Goal: Information Seeking & Learning: Check status

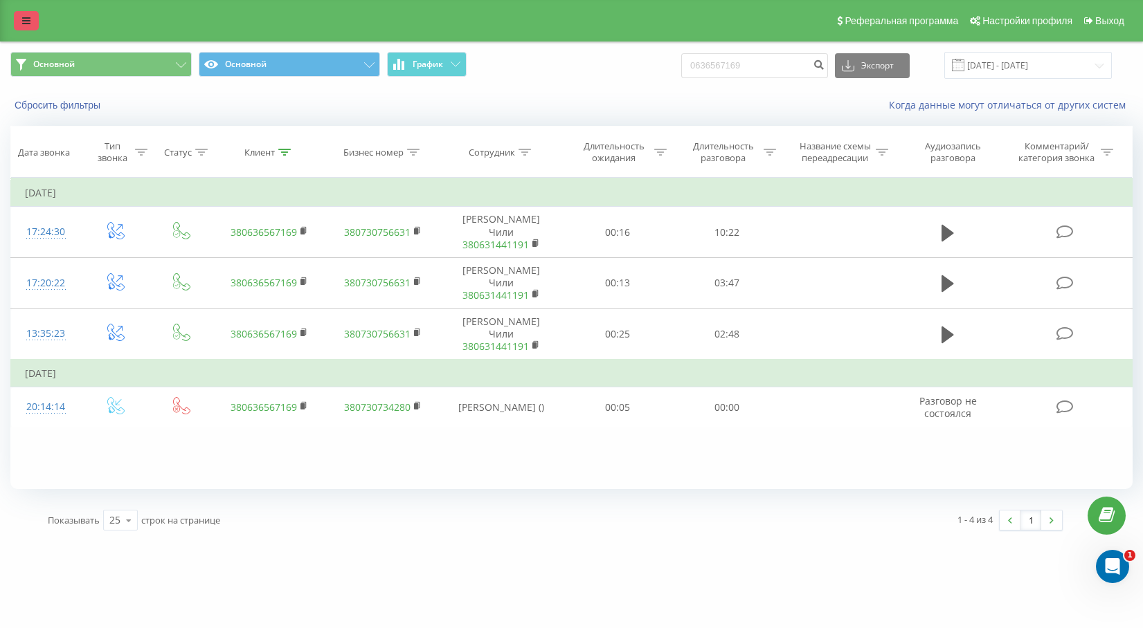
click at [30, 17] on icon at bounding box center [26, 21] width 8 height 10
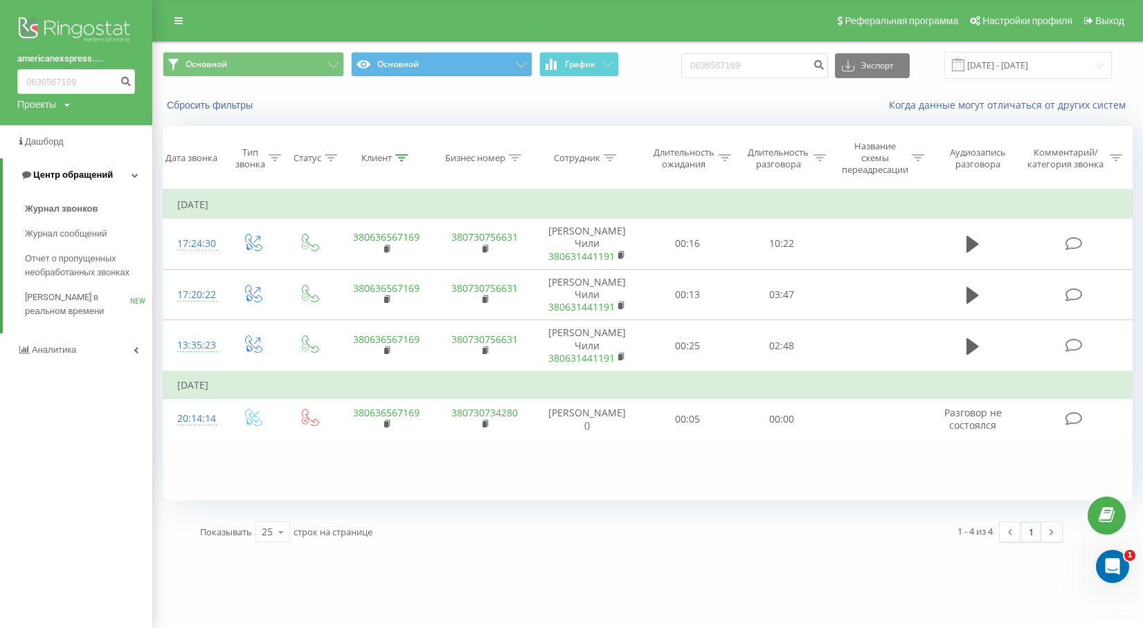
click at [57, 174] on span "Центр обращений" at bounding box center [73, 175] width 80 height 10
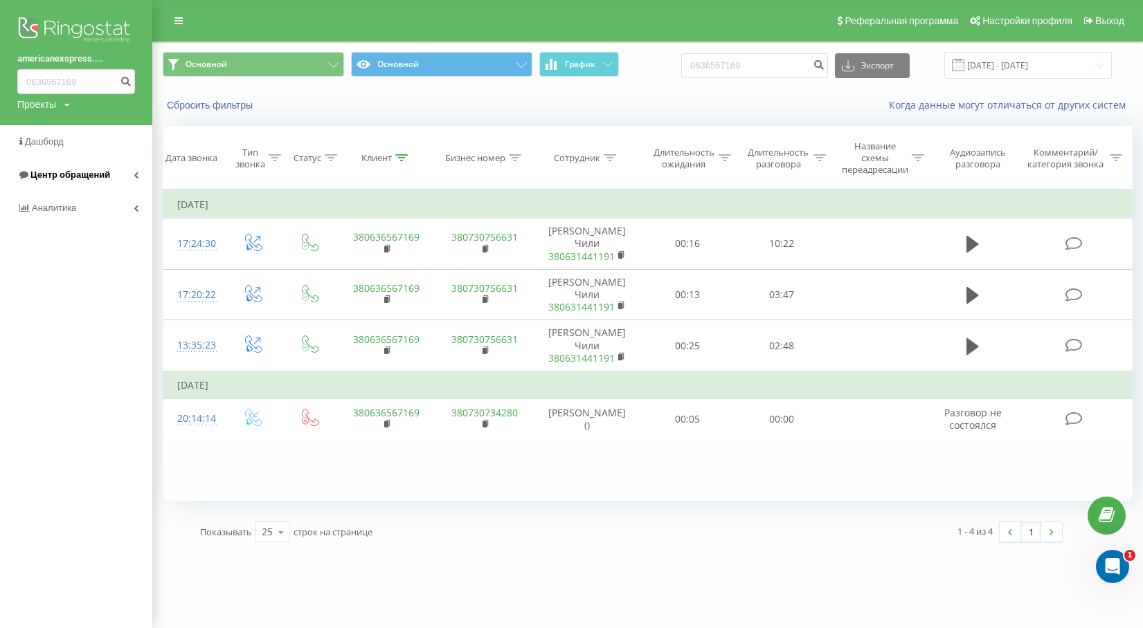
click at [56, 179] on span "Центр обращений" at bounding box center [70, 175] width 80 height 10
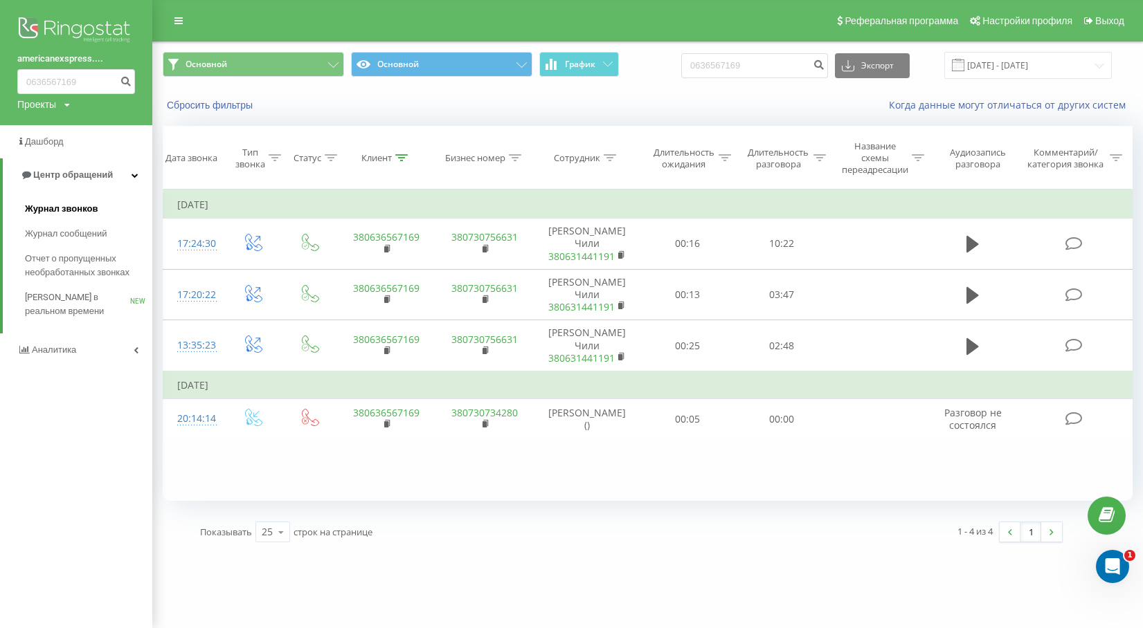
click at [65, 209] on span "Журнал звонков" at bounding box center [61, 209] width 73 height 14
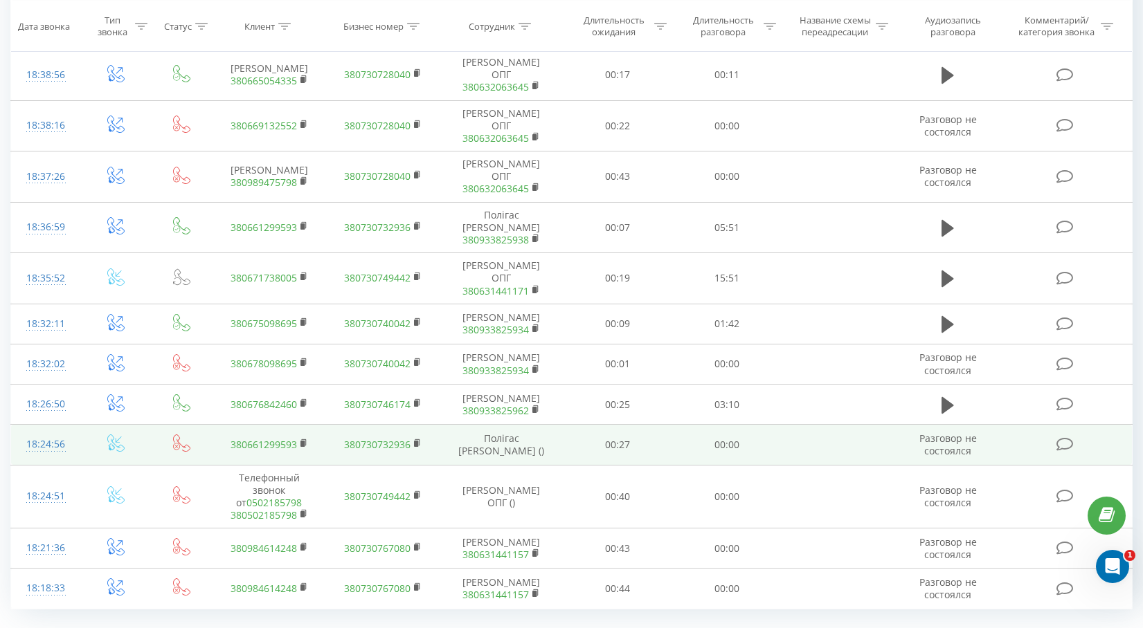
scroll to position [714, 0]
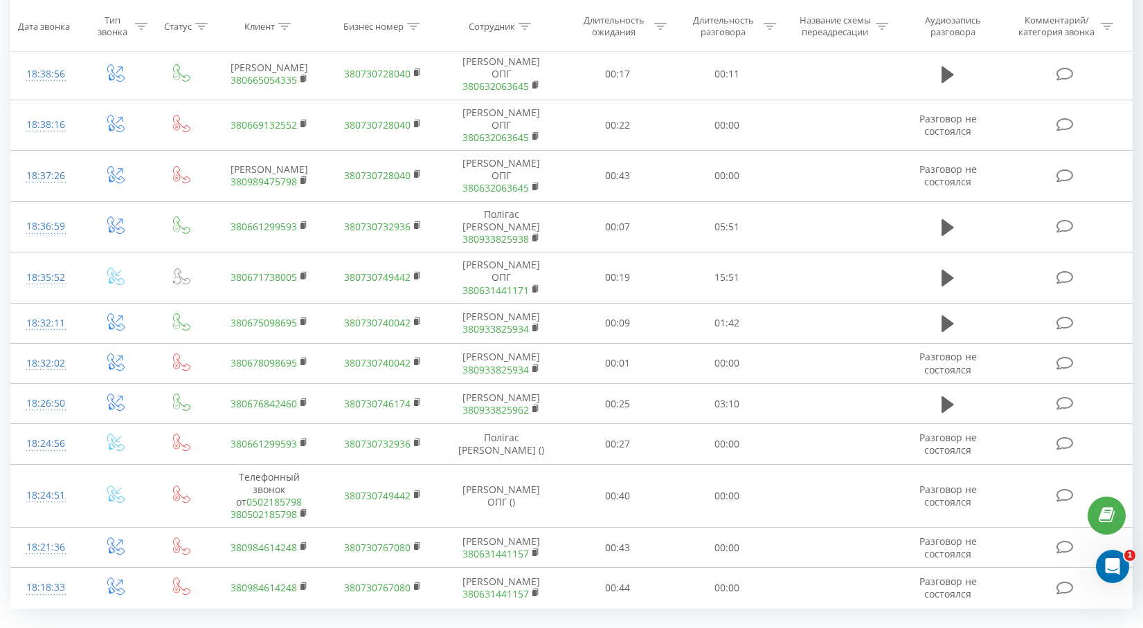
click at [923, 628] on link "2" at bounding box center [921, 639] width 21 height 19
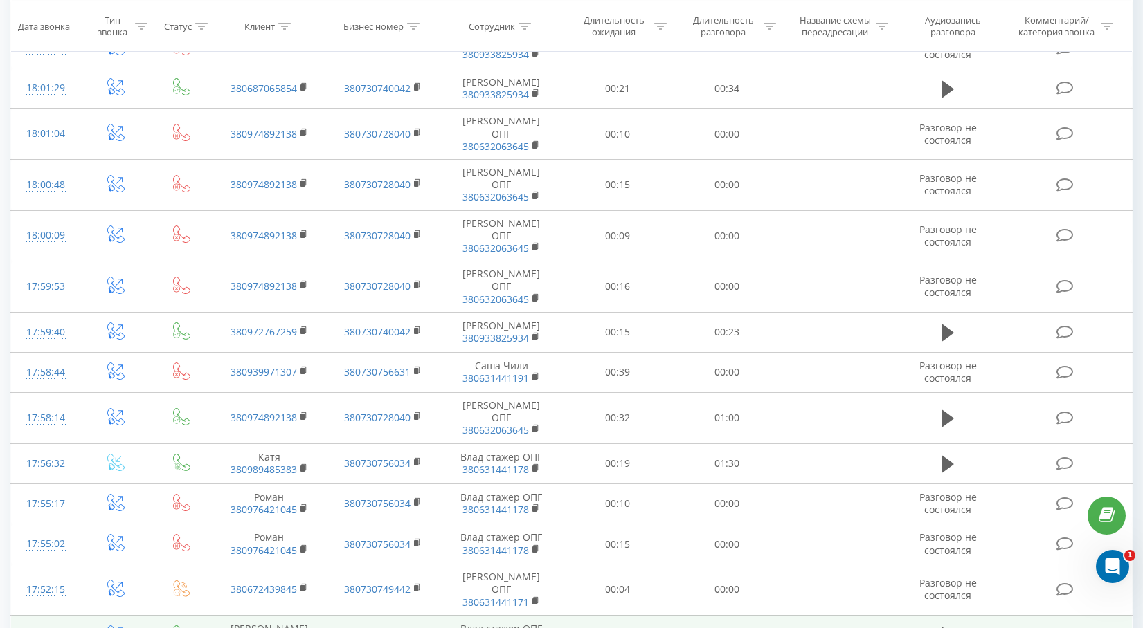
scroll to position [714, 0]
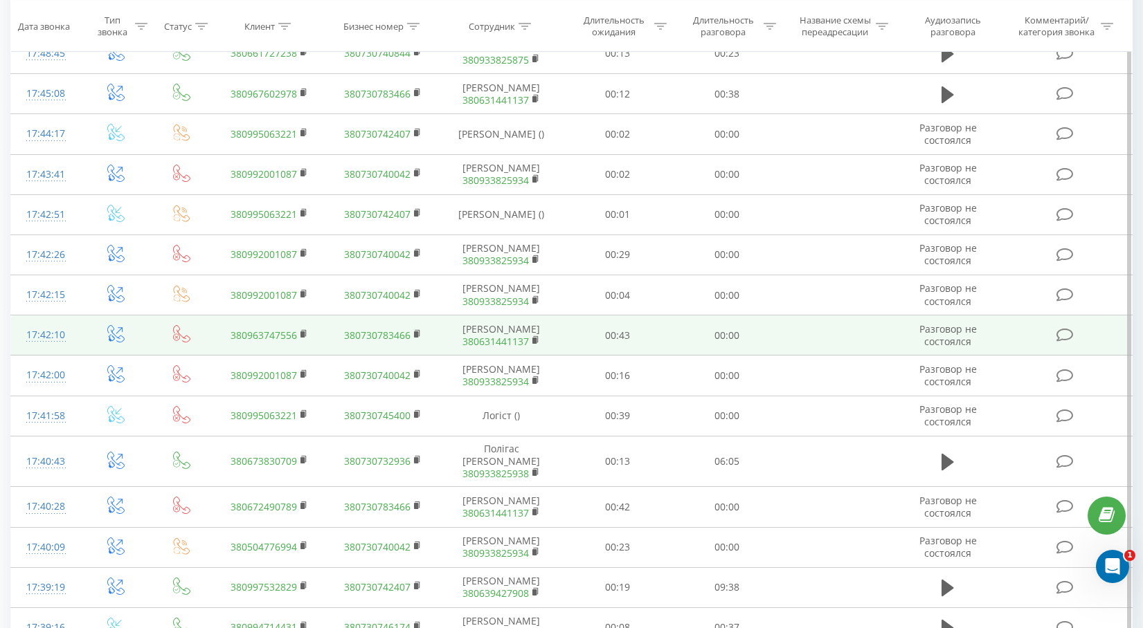
scroll to position [712, 0]
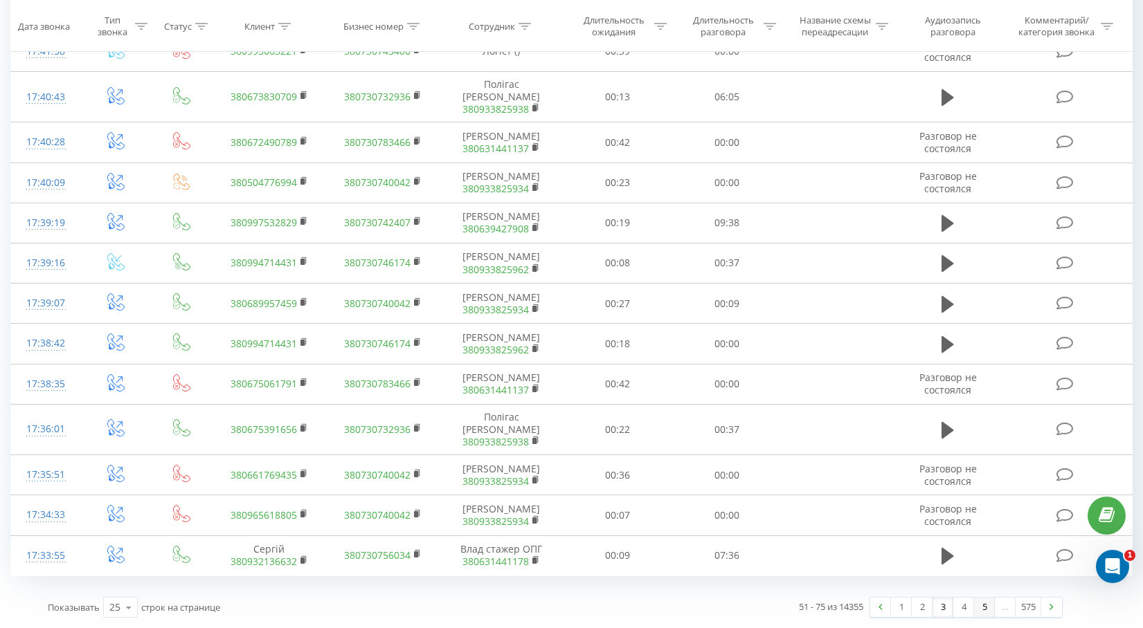
click at [984, 608] on link "5" at bounding box center [984, 607] width 21 height 19
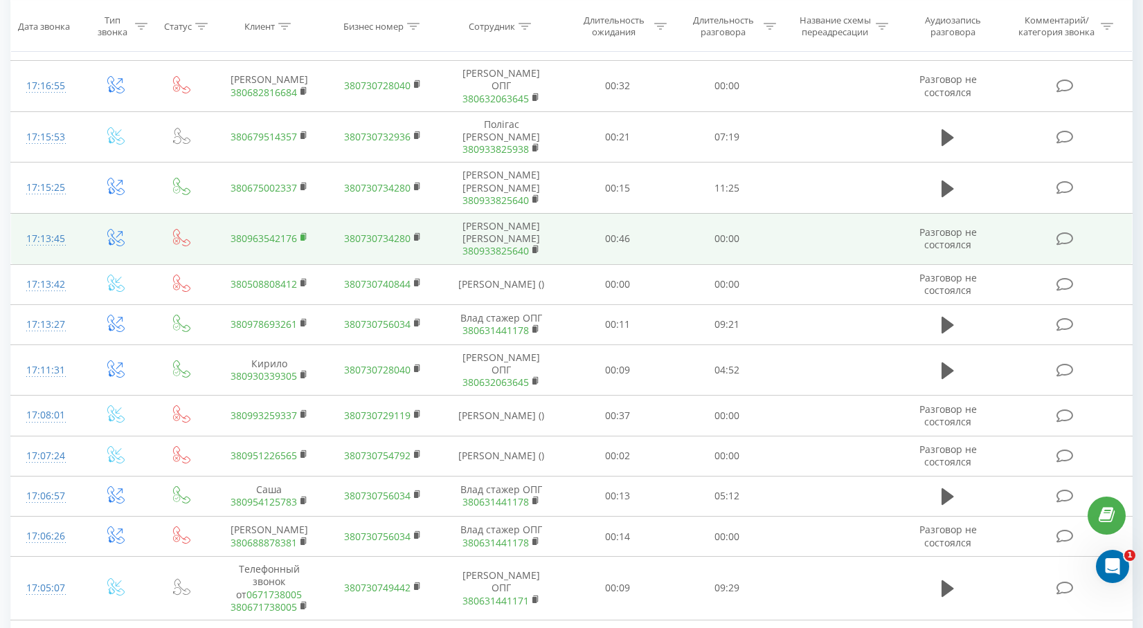
scroll to position [714, 0]
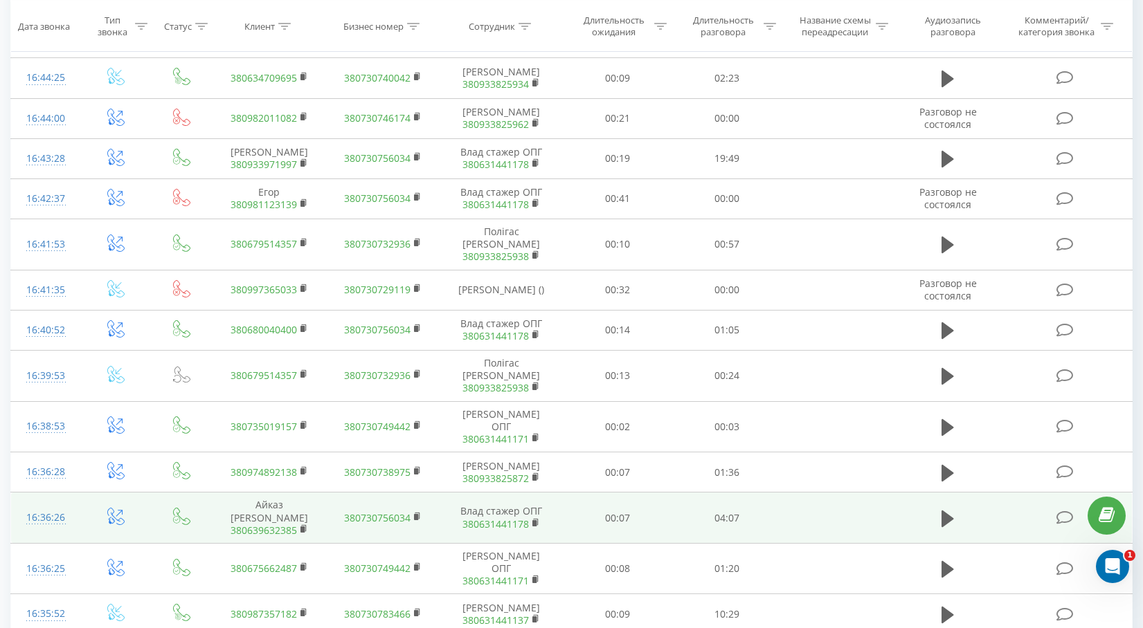
scroll to position [284, 0]
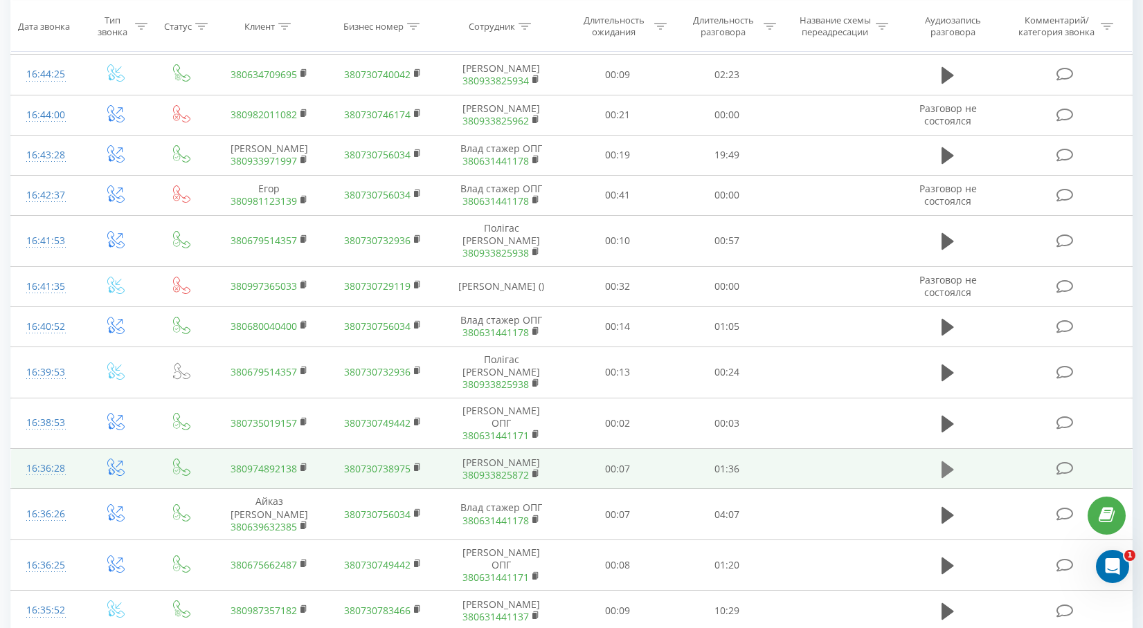
click at [945, 472] on icon at bounding box center [947, 469] width 12 height 17
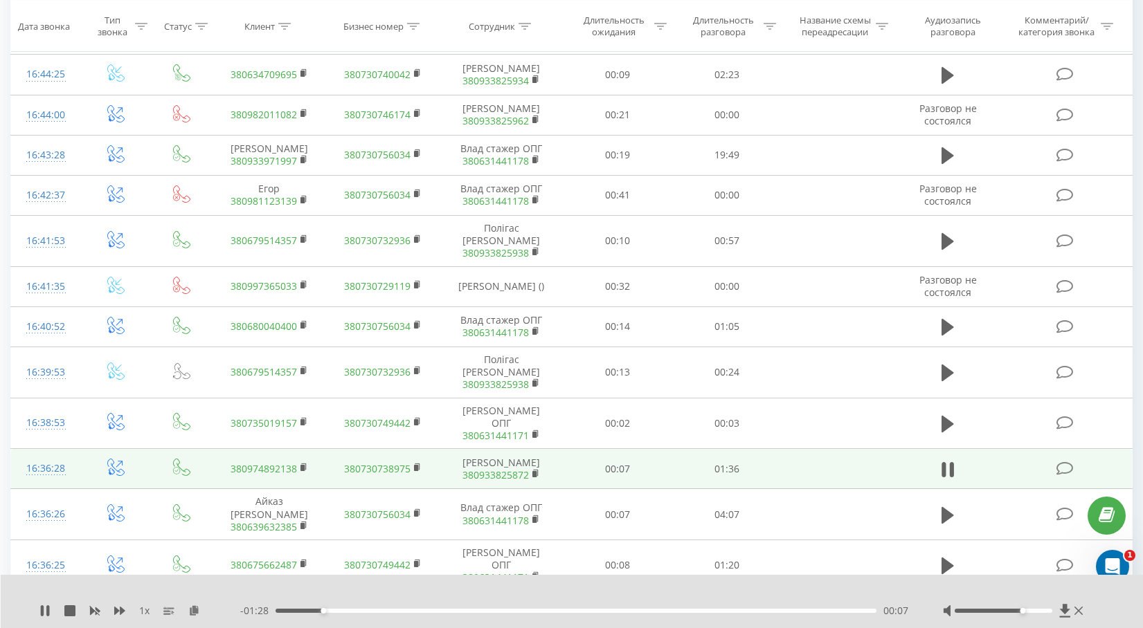
drag, startPoint x: 1006, startPoint y: 612, endPoint x: 1023, endPoint y: 611, distance: 17.4
click at [1023, 611] on div at bounding box center [1003, 611] width 98 height 4
drag, startPoint x: 1023, startPoint y: 611, endPoint x: 1048, endPoint y: 611, distance: 24.9
click at [1048, 611] on div at bounding box center [1003, 611] width 98 height 4
click at [790, 475] on td at bounding box center [837, 469] width 113 height 40
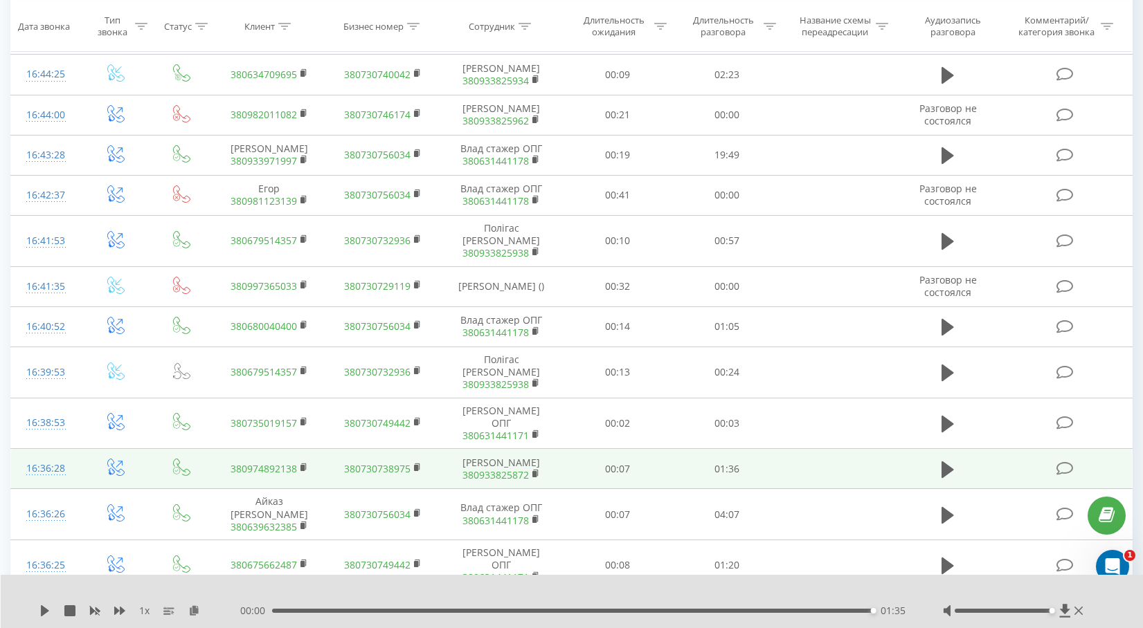
click at [319, 484] on td "380974892138" at bounding box center [268, 469] width 113 height 40
